Goal: Information Seeking & Learning: Learn about a topic

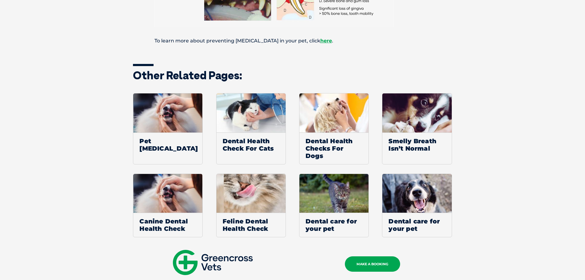
scroll to position [491, 0]
click at [144, 120] on img at bounding box center [167, 112] width 69 height 39
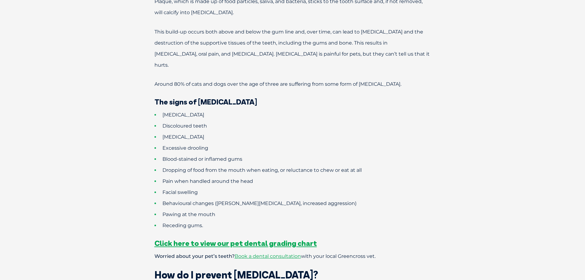
scroll to position [399, 0]
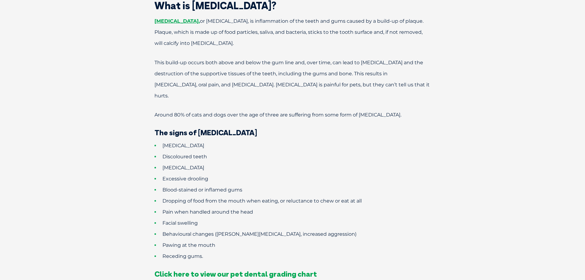
click at [224, 269] on span "Click here to view our pet dental grading chart" at bounding box center [236, 273] width 162 height 9
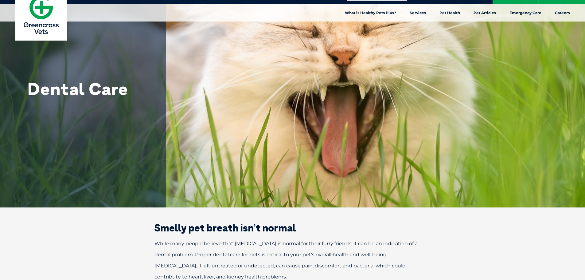
scroll to position [0, 0]
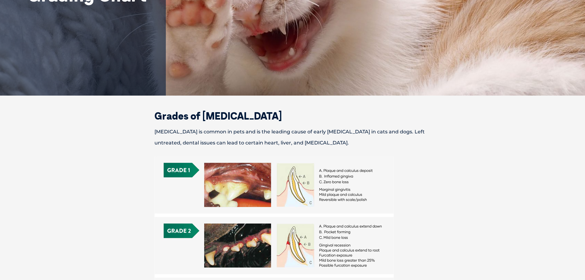
scroll to position [246, 0]
